Goal: Download file/media

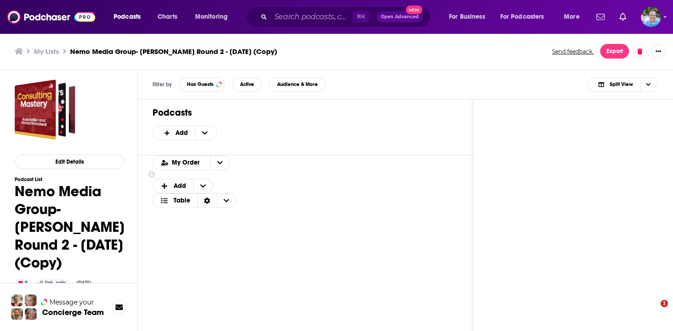
click at [94, 47] on h3 "Nemo Media Group- [PERSON_NAME] Round 2 - [DATE] (Copy)" at bounding box center [173, 51] width 207 height 9
click at [44, 11] on img at bounding box center [51, 16] width 88 height 17
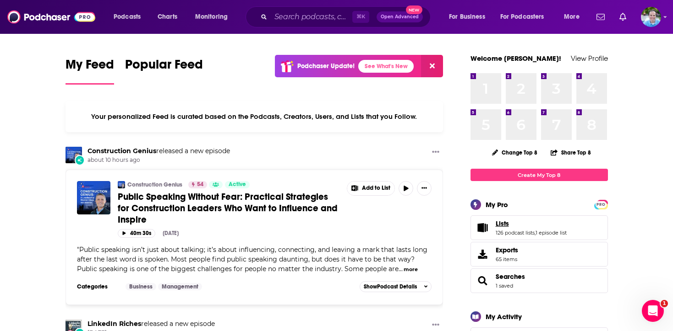
click at [515, 227] on link "Lists" at bounding box center [530, 224] width 71 height 8
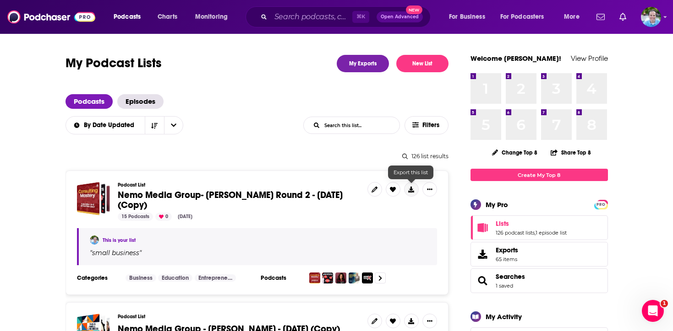
click at [411, 189] on icon at bounding box center [411, 190] width 6 height 6
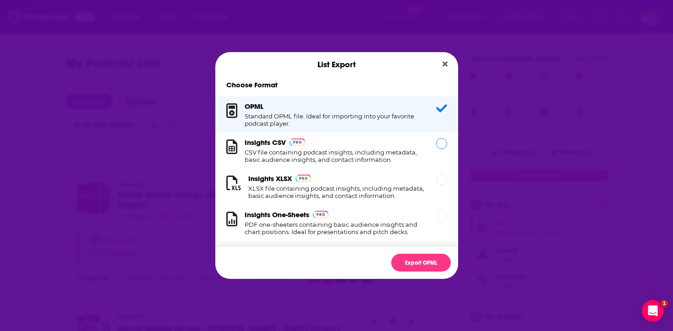
click at [441, 142] on div "Dialog" at bounding box center [441, 143] width 11 height 11
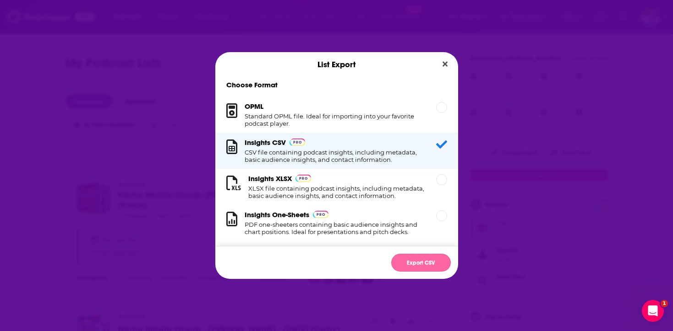
click at [418, 261] on button "Export CSV" at bounding box center [421, 263] width 60 height 18
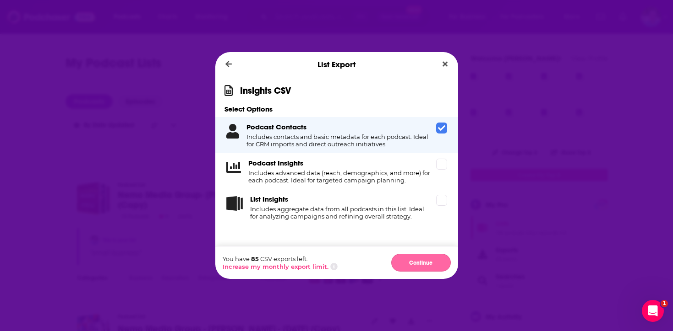
click at [419, 260] on button "Continue" at bounding box center [421, 263] width 60 height 18
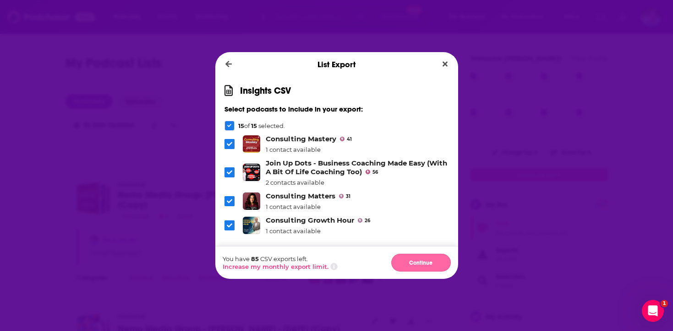
click at [418, 260] on button "Continue" at bounding box center [421, 263] width 60 height 18
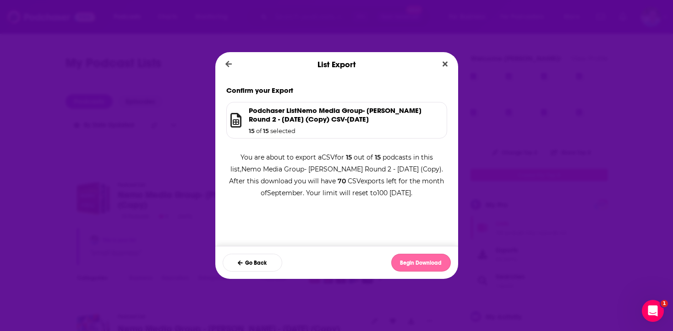
click at [418, 263] on button "Begin Download" at bounding box center [421, 263] width 60 height 18
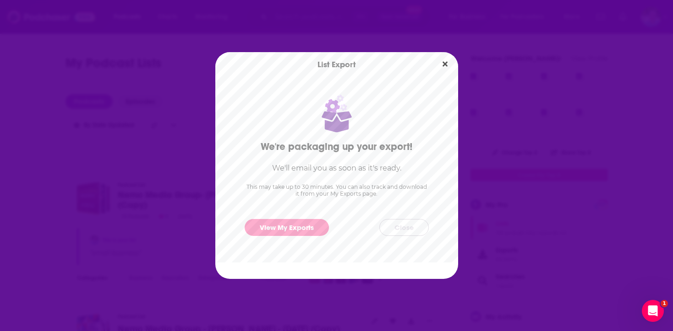
click at [403, 228] on button "Close" at bounding box center [403, 227] width 49 height 17
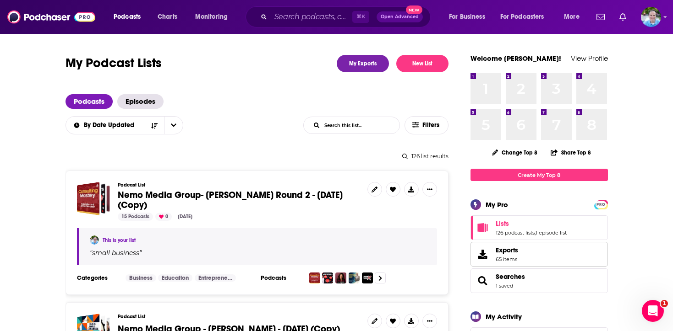
click at [519, 252] on link "Exports 65 items" at bounding box center [538, 254] width 137 height 25
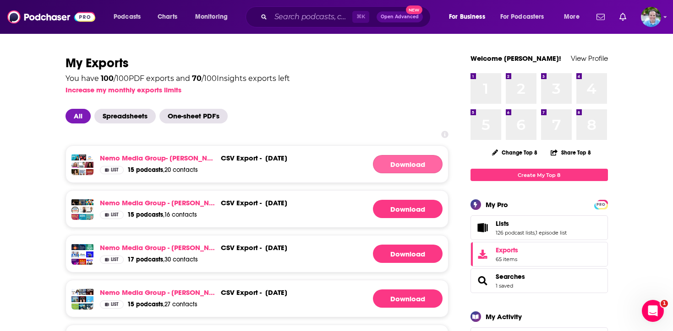
click at [407, 164] on link "Download" at bounding box center [408, 164] width 70 height 18
